Goal: Transaction & Acquisition: Purchase product/service

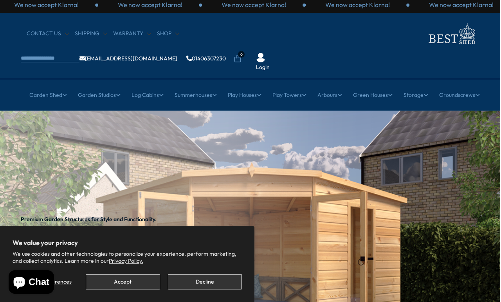
scroll to position [2, 1]
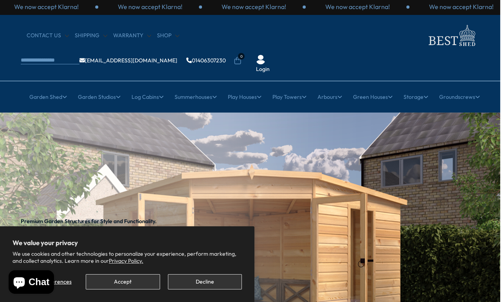
click at [188, 285] on button "Decline" at bounding box center [205, 281] width 74 height 15
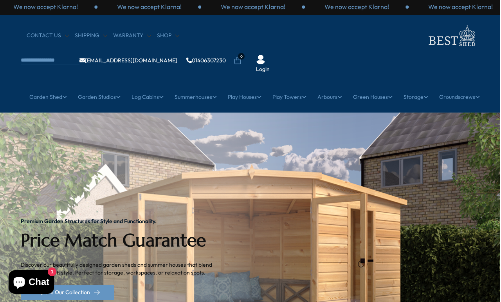
click at [304, 179] on link "12ft" at bounding box center [302, 186] width 10 height 14
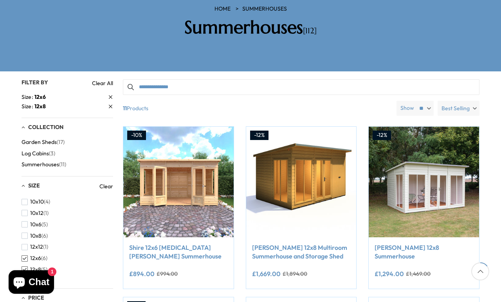
scroll to position [137, 0]
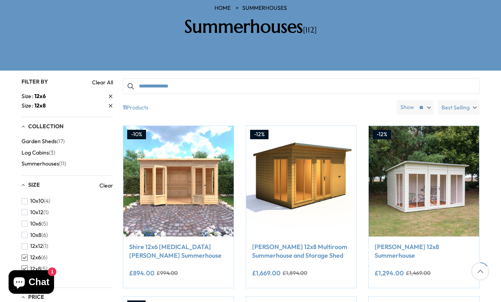
click at [152, 163] on img at bounding box center [178, 181] width 110 height 110
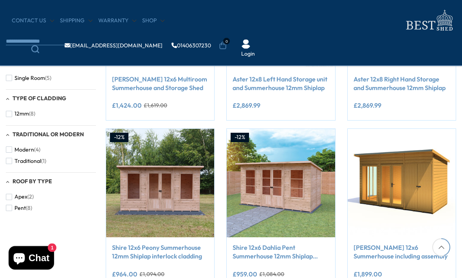
scroll to position [397, 0]
click at [131, 181] on img at bounding box center [160, 183] width 108 height 108
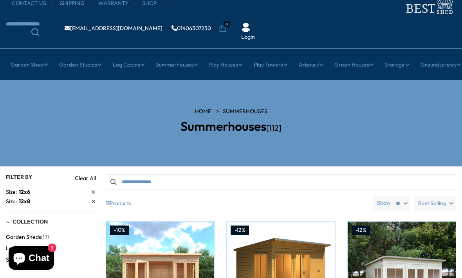
scroll to position [0, 0]
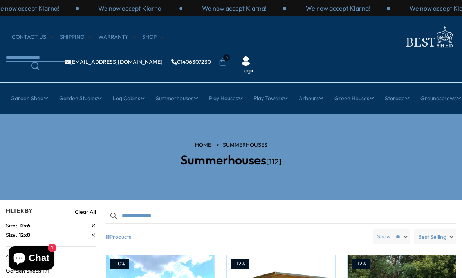
click at [442, 229] on span "Best Selling" at bounding box center [432, 236] width 28 height 15
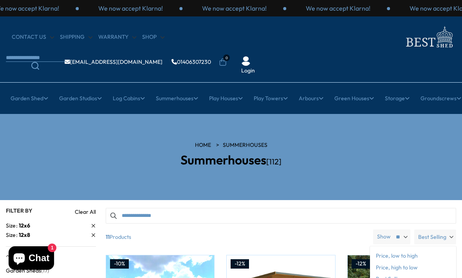
click at [384, 250] on span "Price, low to high" at bounding box center [413, 256] width 86 height 12
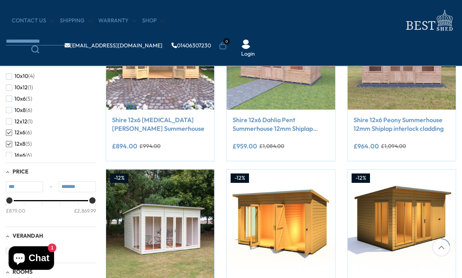
scroll to position [188, 0]
click at [12, 130] on button "12x6 (6)" at bounding box center [19, 132] width 26 height 11
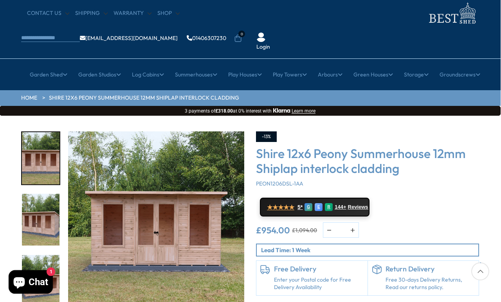
scroll to position [24, 0]
